Goal: Navigation & Orientation: Find specific page/section

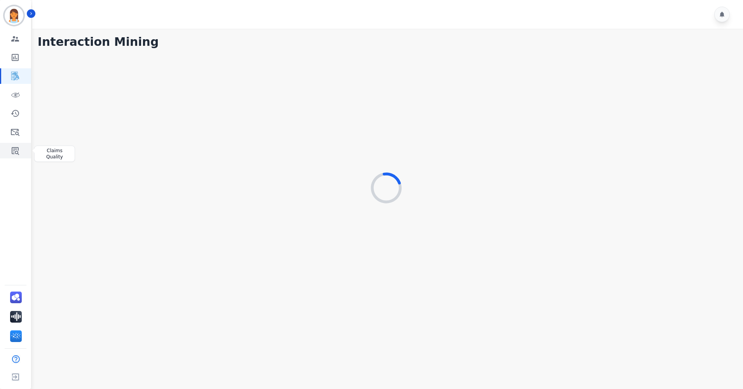
click at [19, 155] on icon "Sidebar" at bounding box center [14, 150] width 9 height 9
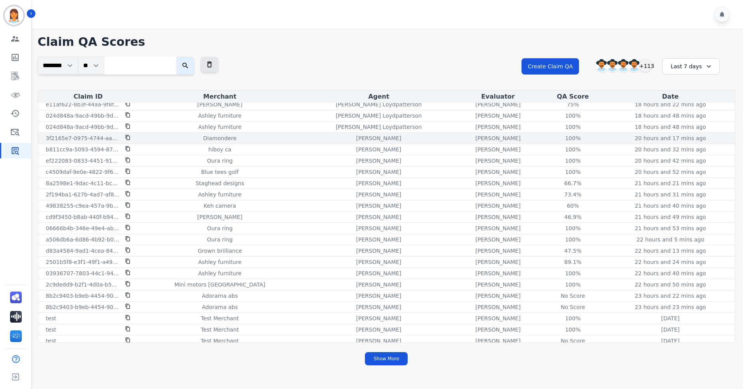
scroll to position [155, 0]
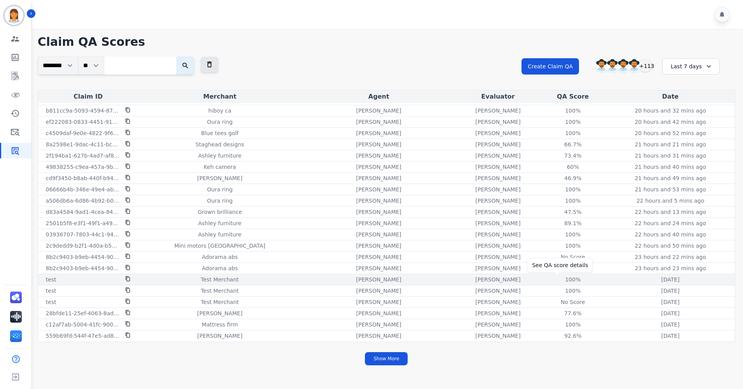
click at [555, 281] on div "100 %" at bounding box center [572, 280] width 35 height 8
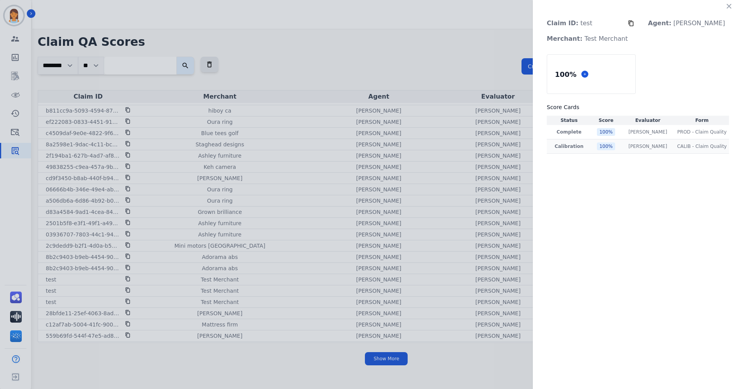
click at [615, 148] on div "100 %" at bounding box center [606, 147] width 18 height 8
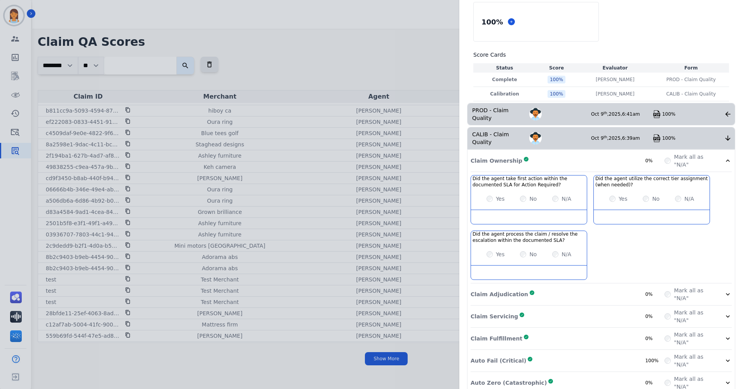
scroll to position [72, 0]
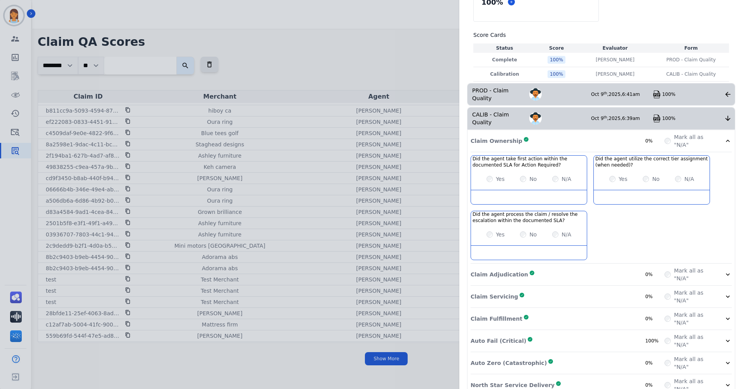
click at [572, 334] on div "Auto Fail (Critical) Complete 100%" at bounding box center [568, 342] width 194 height 16
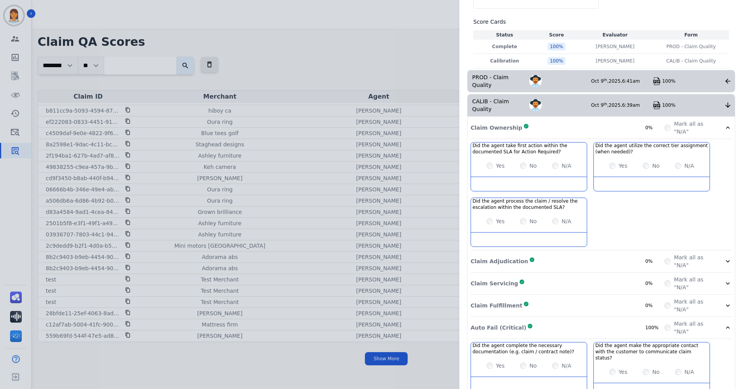
scroll to position [0, 0]
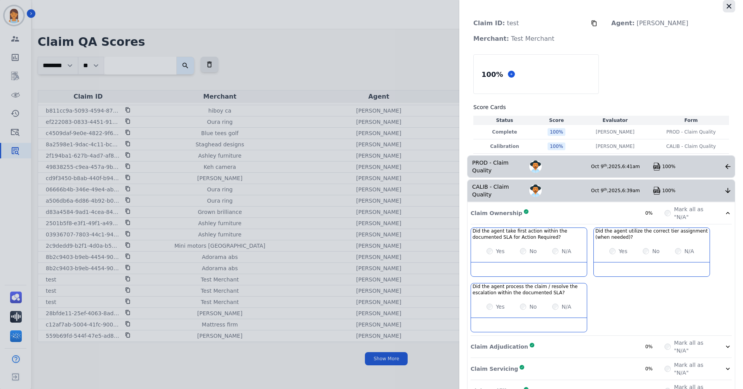
click at [728, 4] on icon "button" at bounding box center [729, 6] width 5 height 5
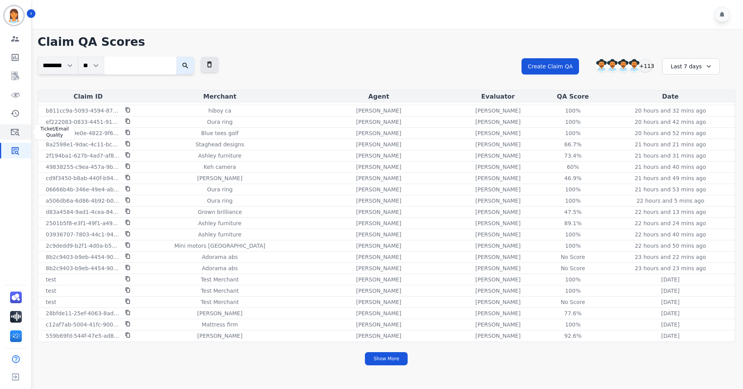
click at [17, 134] on icon "Sidebar" at bounding box center [15, 132] width 9 height 7
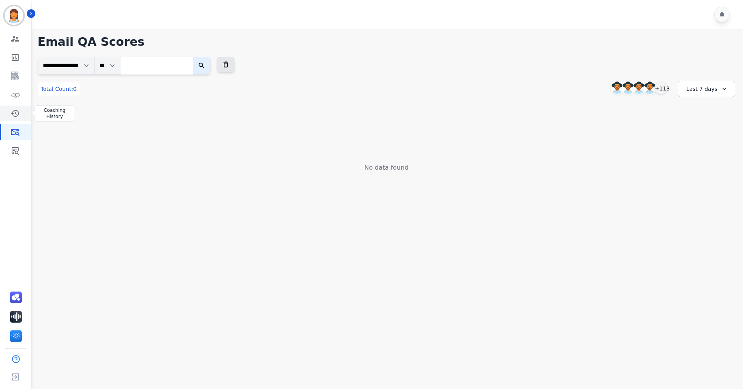
click at [21, 109] on link "Sidebar" at bounding box center [16, 114] width 30 height 16
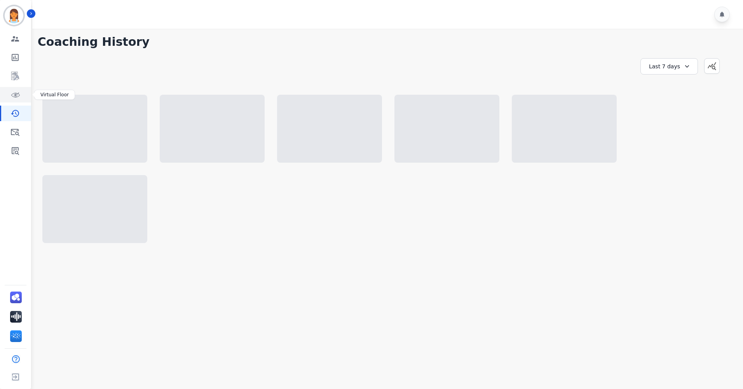
click at [15, 95] on icon "Sidebar" at bounding box center [16, 95] width 2 height 2
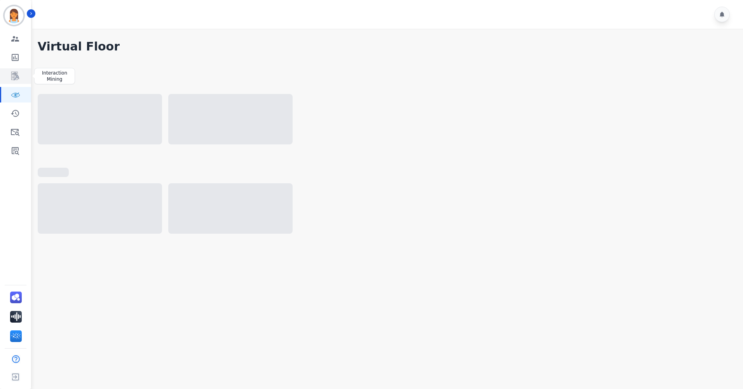
click at [15, 79] on icon "Sidebar" at bounding box center [15, 76] width 8 height 9
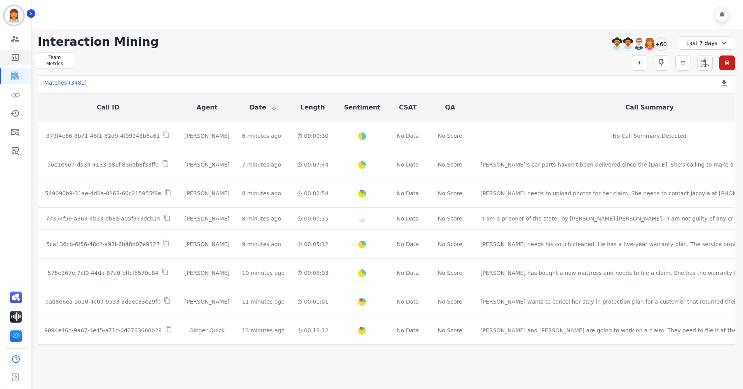
click at [16, 58] on icon "Sidebar" at bounding box center [15, 57] width 7 height 7
